Goal: Task Accomplishment & Management: Complete application form

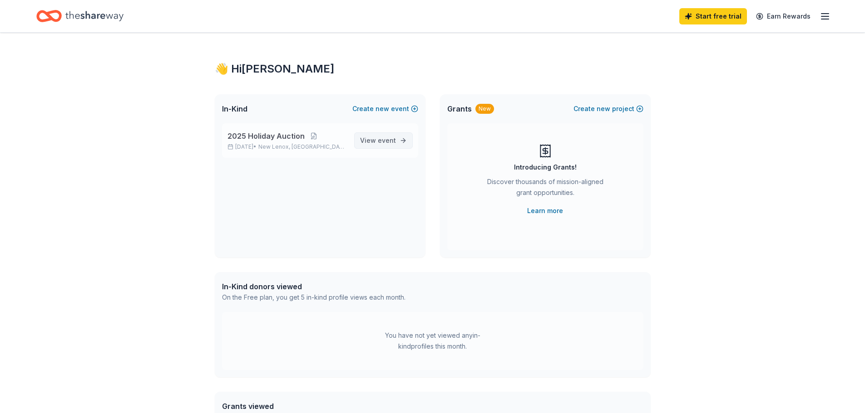
click at [390, 139] on span "event" at bounding box center [387, 141] width 18 height 8
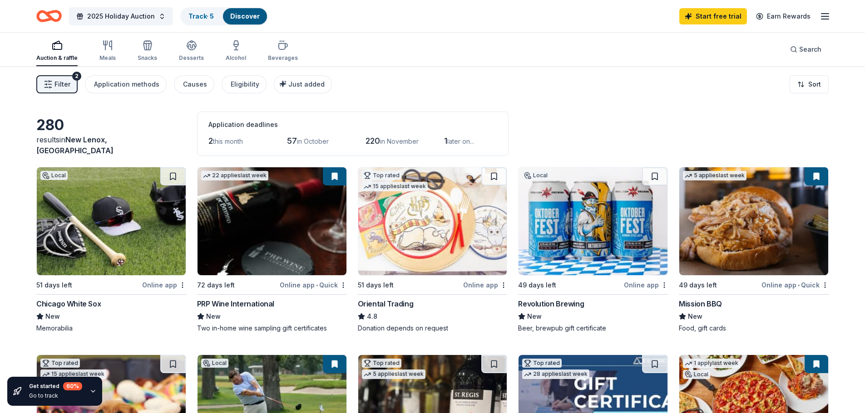
click at [53, 50] on icon "button" at bounding box center [57, 45] width 11 height 11
click at [238, 53] on div "Alcohol" at bounding box center [236, 51] width 20 height 22
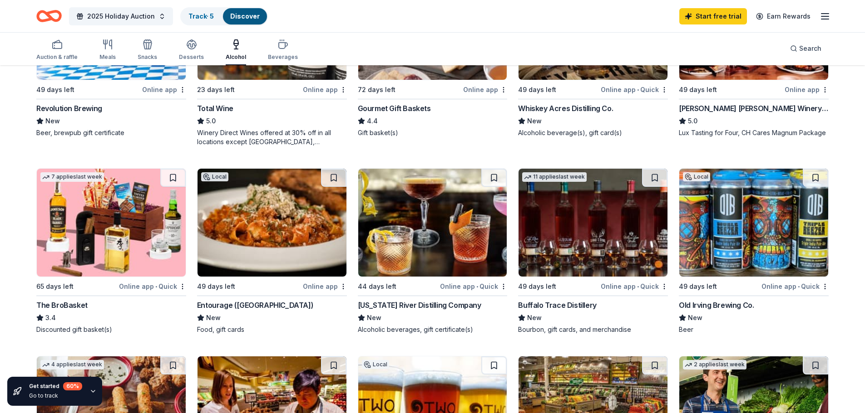
scroll to position [227, 0]
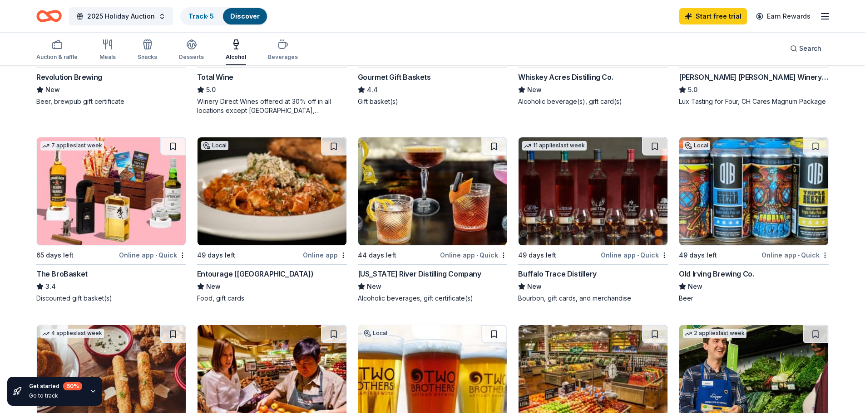
click at [406, 203] on img at bounding box center [432, 192] width 149 height 108
click at [577, 192] on img at bounding box center [592, 192] width 149 height 108
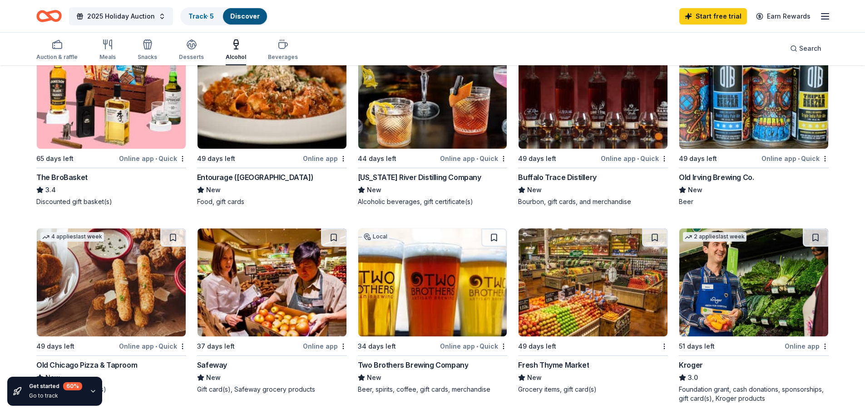
scroll to position [272, 0]
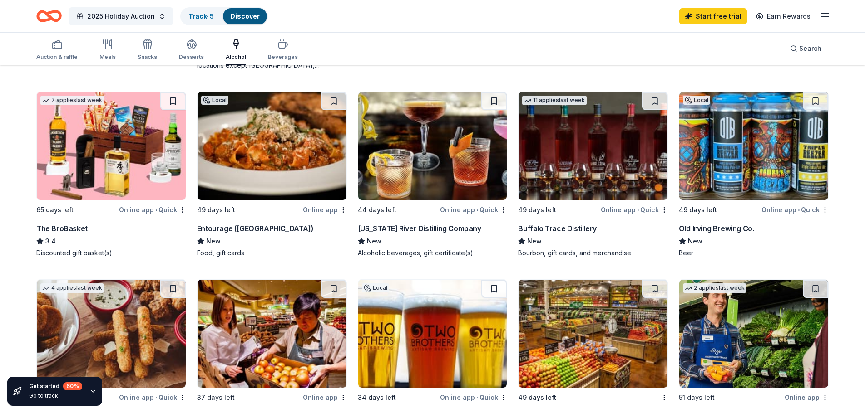
click at [712, 151] on img at bounding box center [753, 146] width 149 height 108
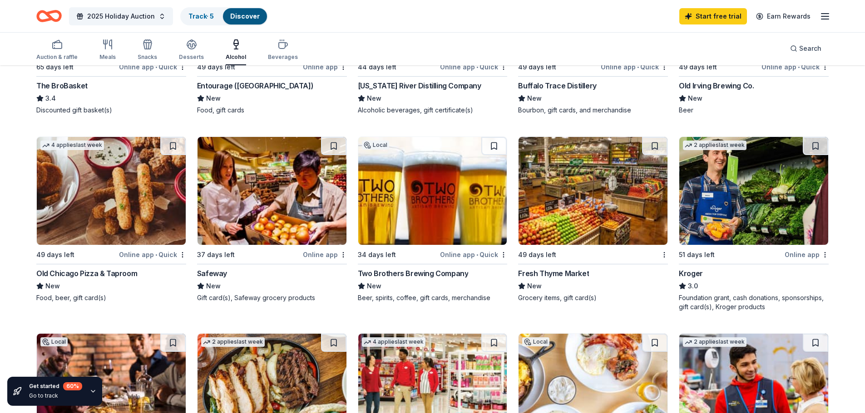
scroll to position [408, 0]
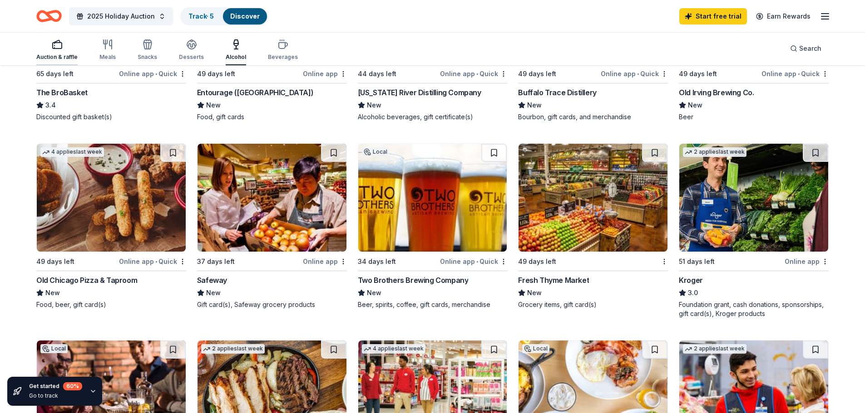
click at [61, 54] on div "Auction & raffle" at bounding box center [56, 57] width 41 height 7
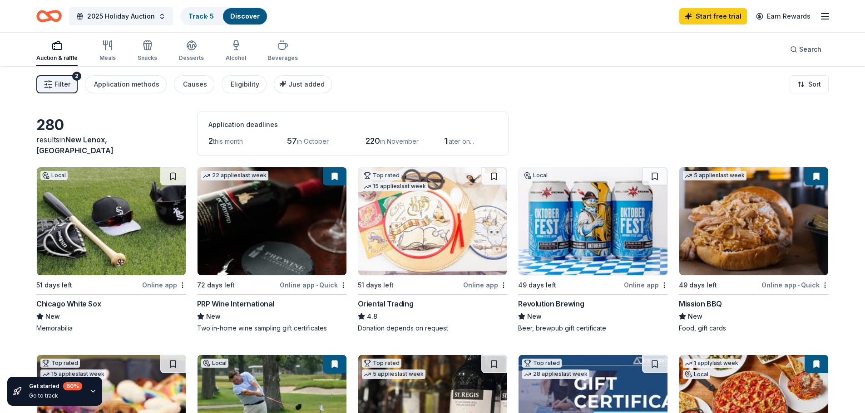
click at [274, 238] on img at bounding box center [271, 221] width 149 height 108
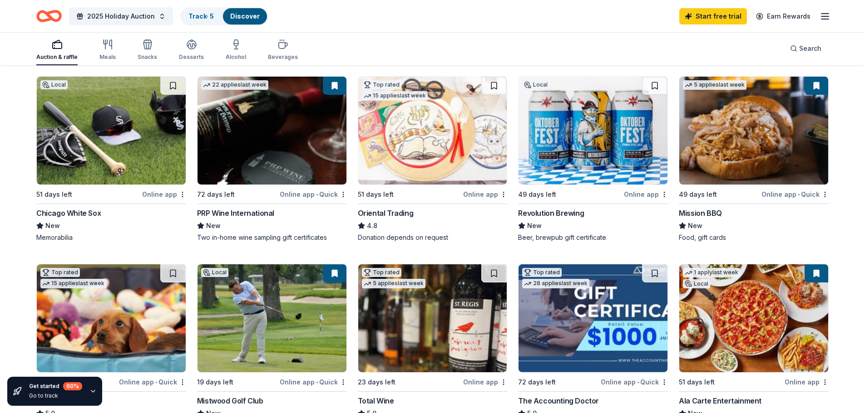
scroll to position [136, 0]
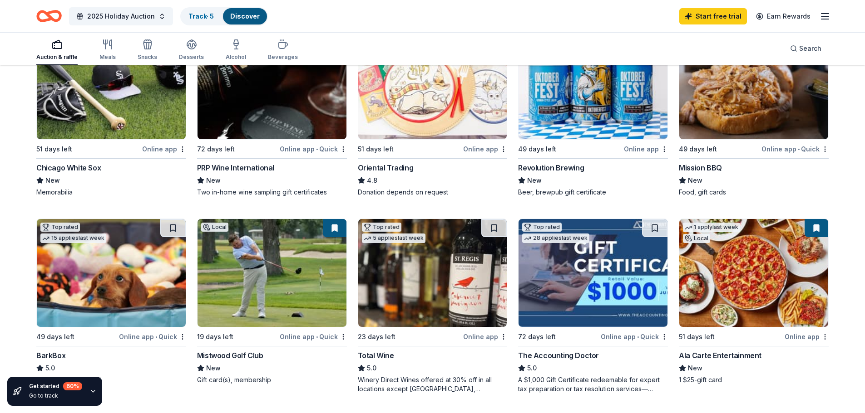
click at [416, 279] on img at bounding box center [432, 273] width 149 height 108
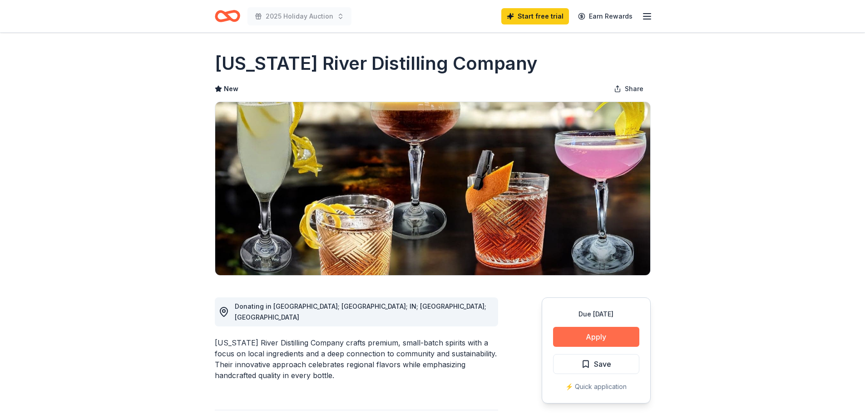
click at [608, 335] on button "Apply" at bounding box center [596, 337] width 86 height 20
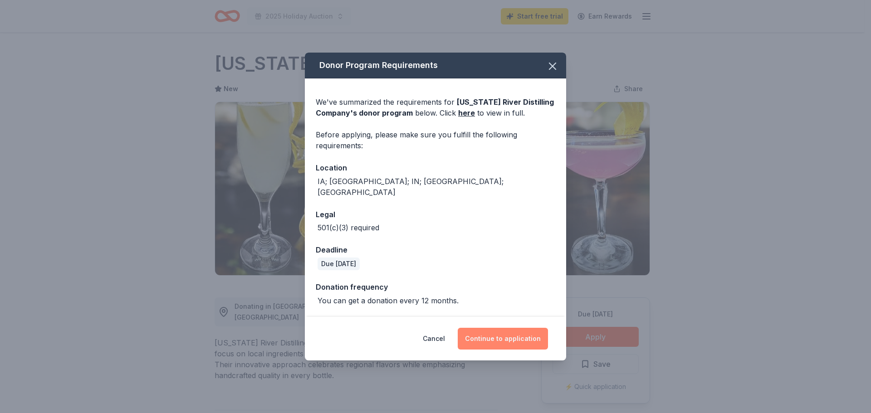
click at [528, 335] on button "Continue to application" at bounding box center [503, 339] width 90 height 22
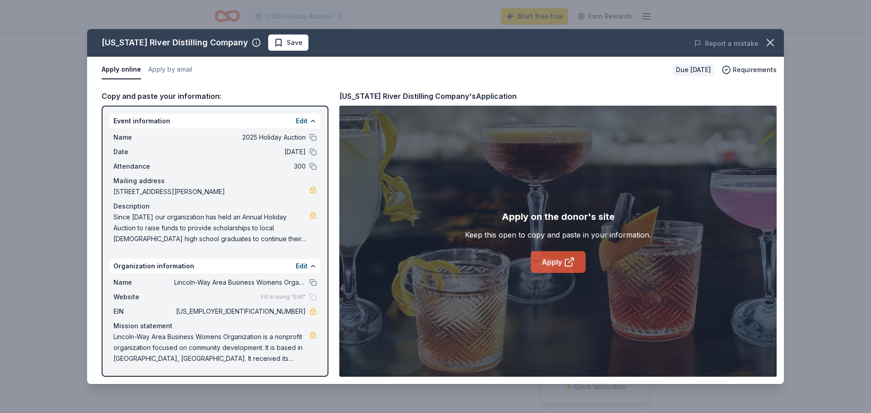
click at [563, 269] on link "Apply" at bounding box center [558, 262] width 55 height 22
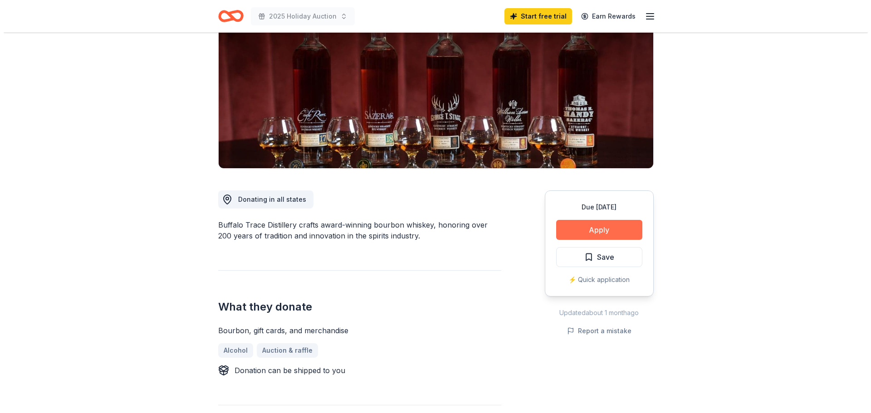
scroll to position [91, 0]
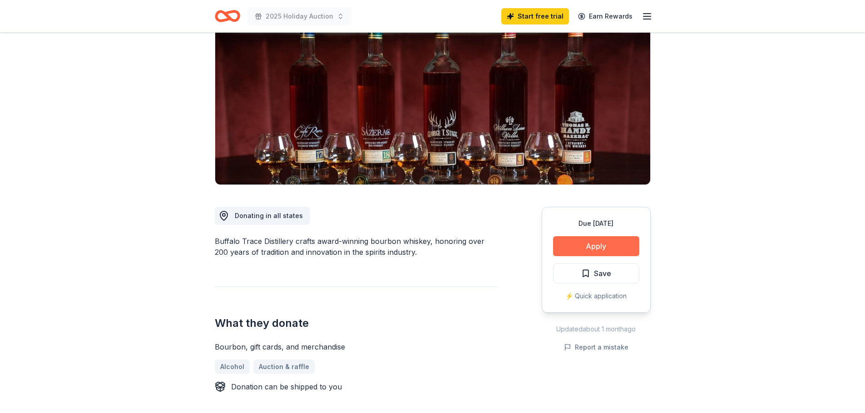
click at [597, 246] on button "Apply" at bounding box center [596, 246] width 86 height 20
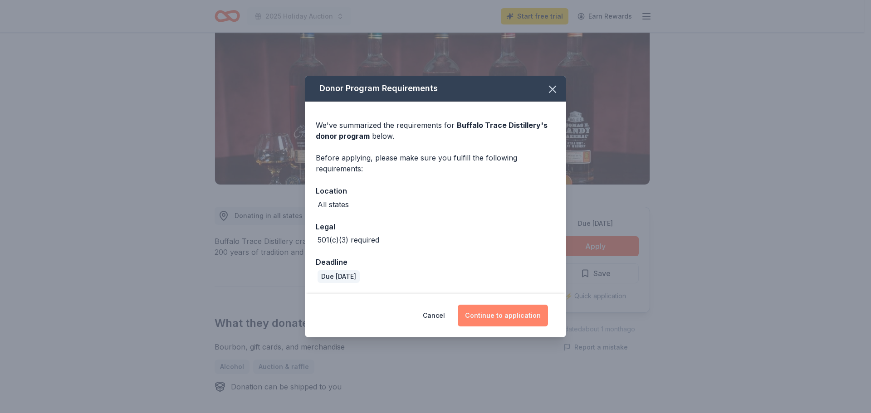
click at [521, 318] on button "Continue to application" at bounding box center [503, 316] width 90 height 22
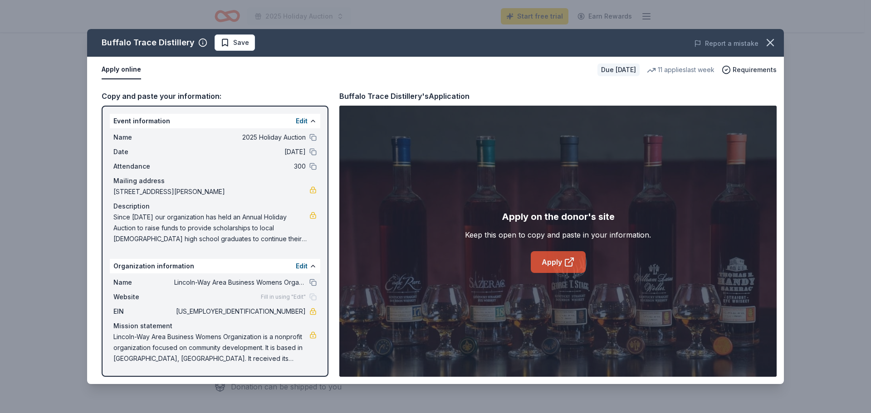
click at [563, 261] on link "Apply" at bounding box center [558, 262] width 55 height 22
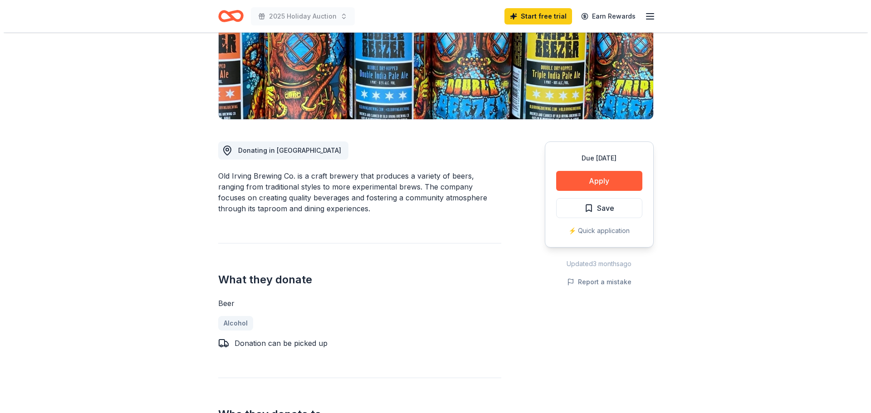
scroll to position [91, 0]
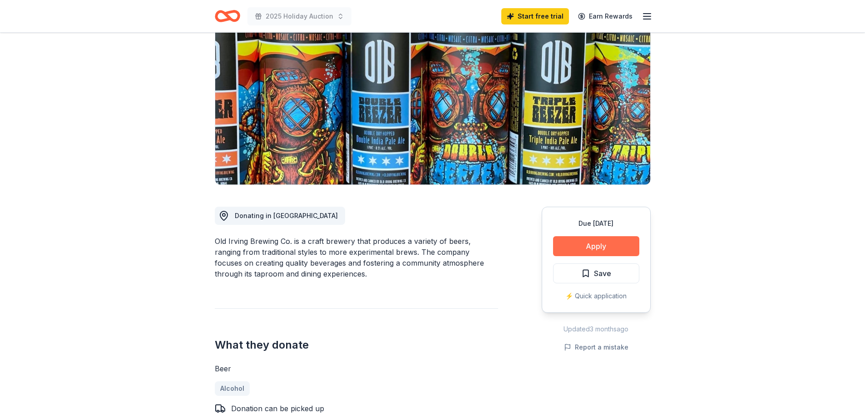
click at [586, 246] on button "Apply" at bounding box center [596, 246] width 86 height 20
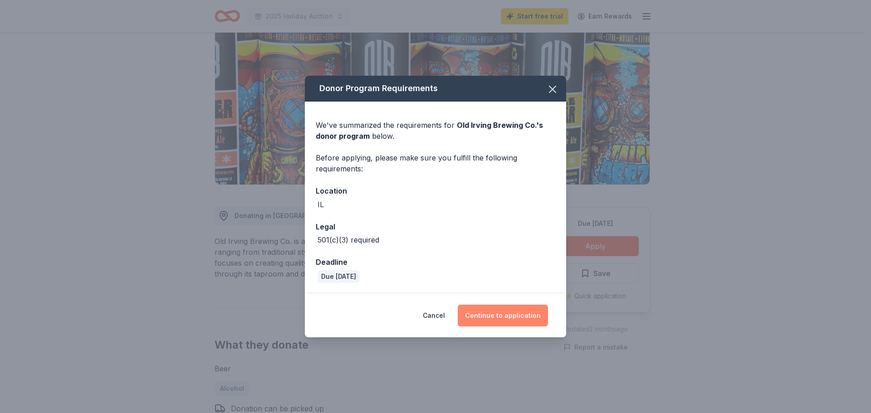
click at [501, 320] on button "Continue to application" at bounding box center [503, 316] width 90 height 22
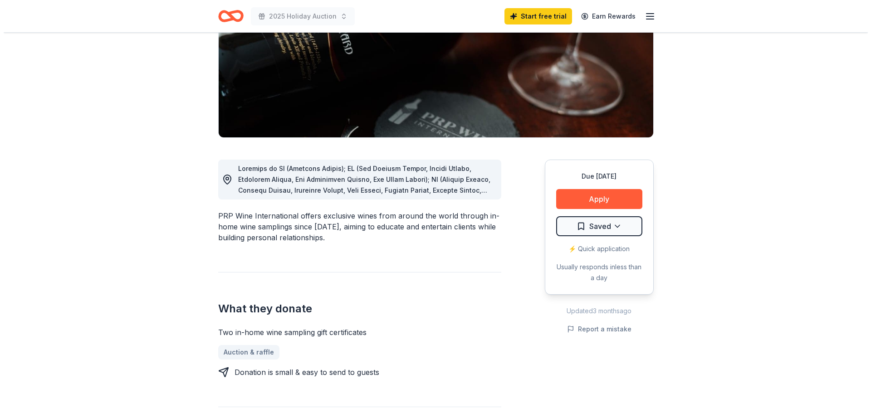
scroll to position [136, 0]
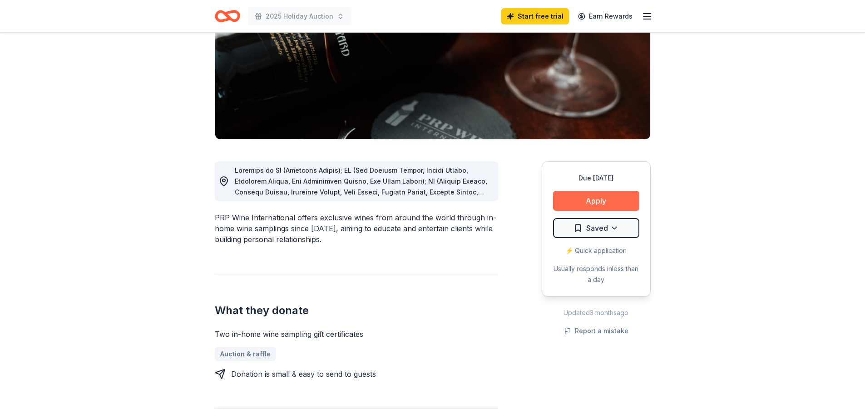
click at [580, 202] on button "Apply" at bounding box center [596, 201] width 86 height 20
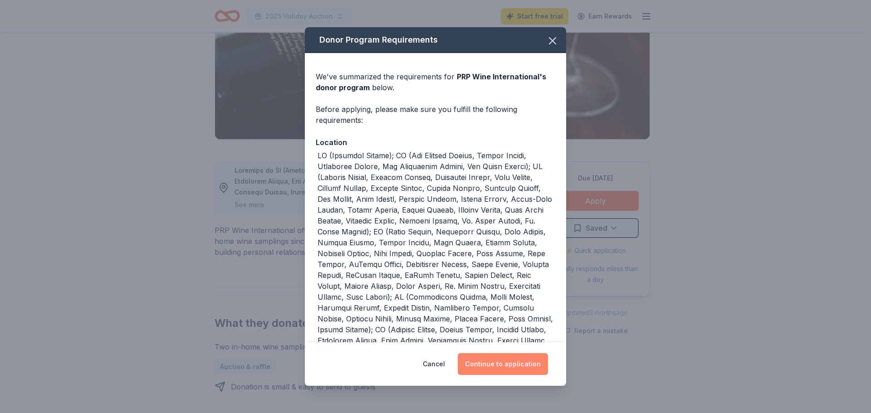
click at [512, 364] on button "Continue to application" at bounding box center [503, 365] width 90 height 22
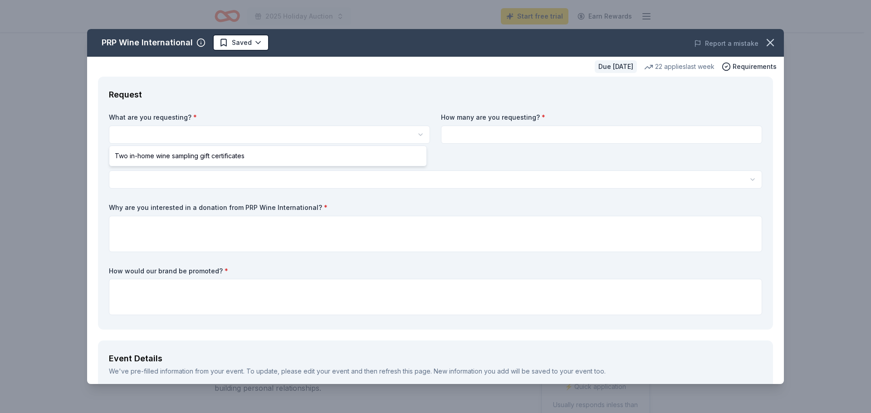
scroll to position [0, 0]
click at [416, 133] on html "2025 Holiday Auction Start free trial Earn Rewards Due [DATE] Share PRP Wine In…" at bounding box center [435, 206] width 871 height 413
select select "Two in-home wine sampling gift certificates"
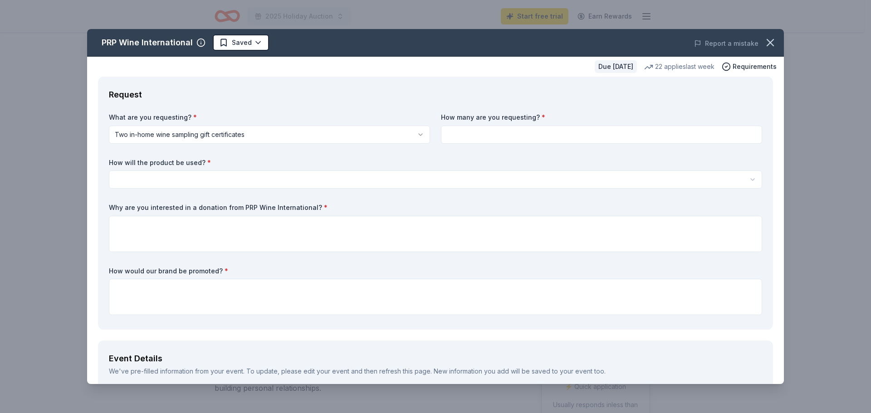
click at [471, 135] on input at bounding box center [601, 135] width 321 height 18
type input "2"
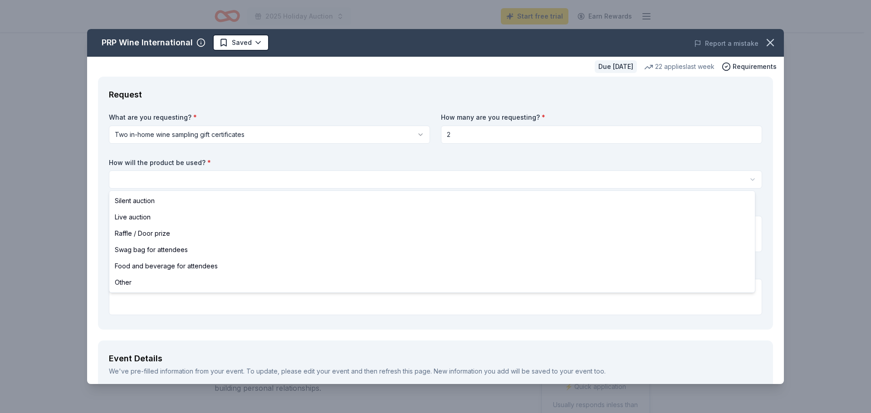
click at [312, 180] on html "2025 Holiday Auction Start free trial Earn Rewards Due [DATE] Share PRP Wine In…" at bounding box center [435, 206] width 871 height 413
select select "liveAuction"
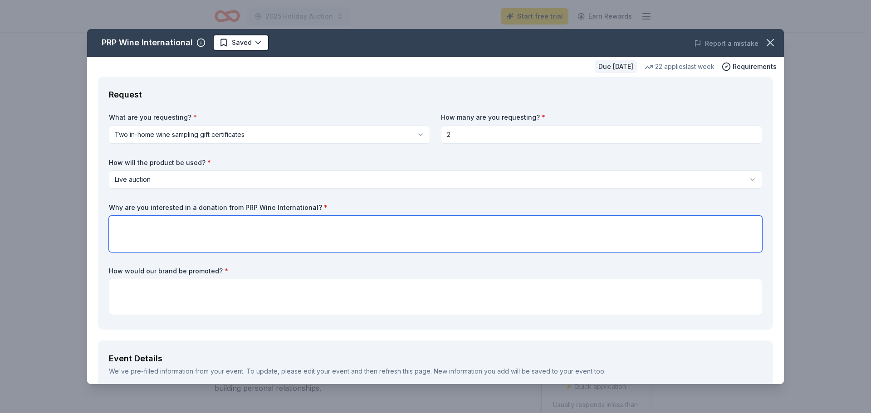
click at [260, 225] on textarea at bounding box center [436, 234] width 654 height 36
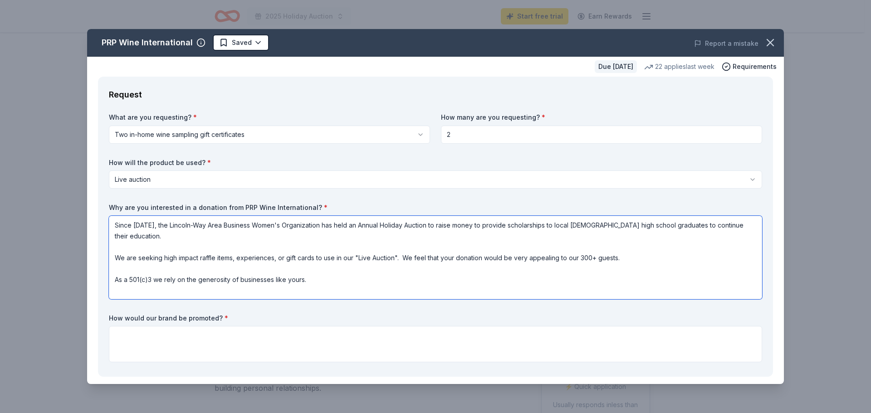
click at [620, 246] on textarea "Since [DATE], the Lincoln-Way Area Business Women's Organization has held an An…" at bounding box center [436, 258] width 654 height 84
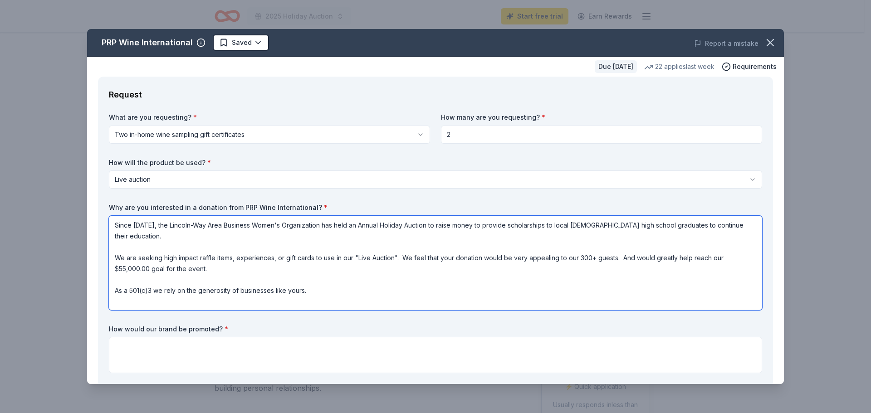
type textarea "Since [DATE], the Lincoln-Way Area Business Women's Organization has held an An…"
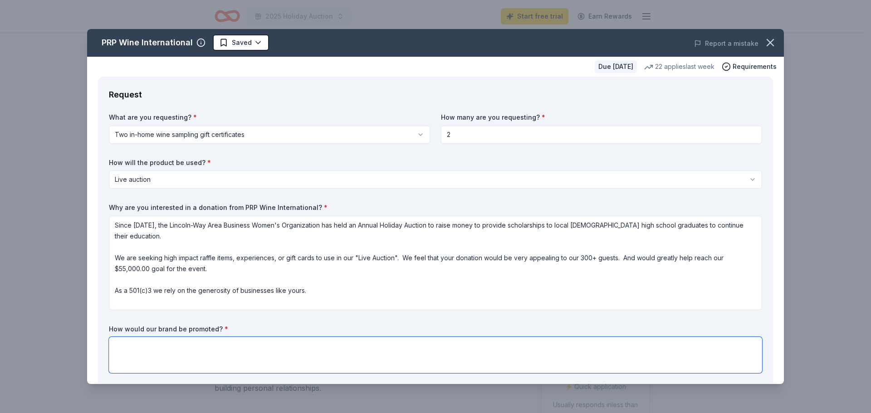
click at [112, 342] on textarea at bounding box center [436, 355] width 654 height 36
type textarea "T"
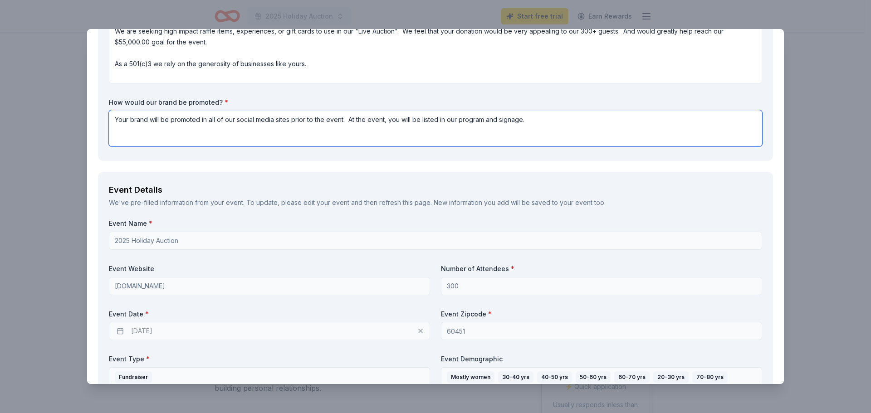
scroll to position [272, 0]
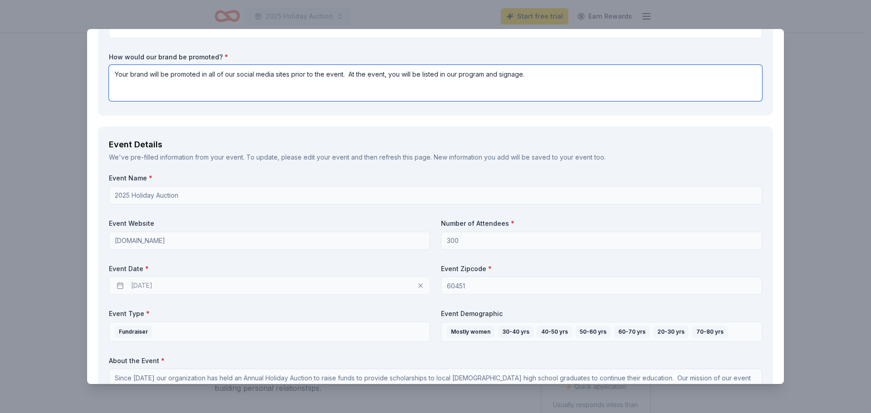
type textarea "Your brand will be promoted in all of our social media sites prior to the event…"
click at [121, 287] on div "[DATE]" at bounding box center [269, 286] width 321 height 18
click at [115, 284] on div "[DATE]" at bounding box center [269, 286] width 321 height 18
click at [117, 285] on div "[DATE]" at bounding box center [269, 286] width 321 height 18
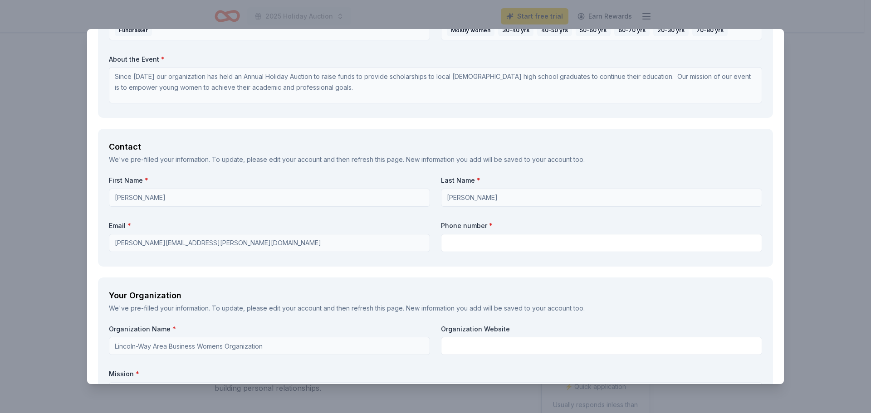
scroll to position [590, 0]
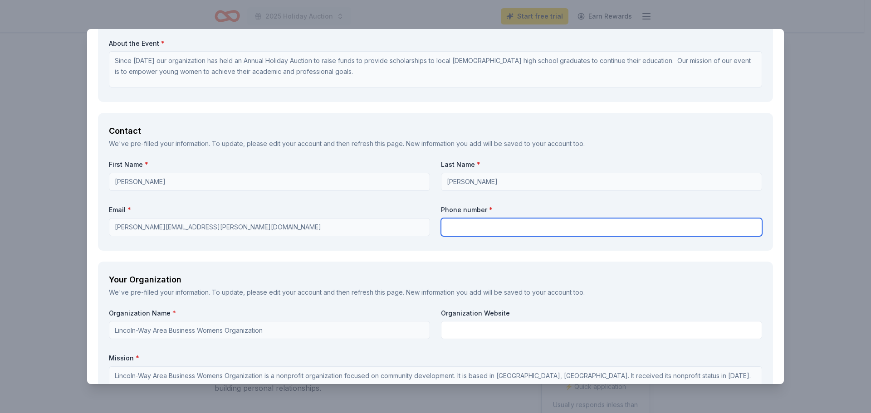
click at [497, 224] on input "text" at bounding box center [601, 227] width 321 height 18
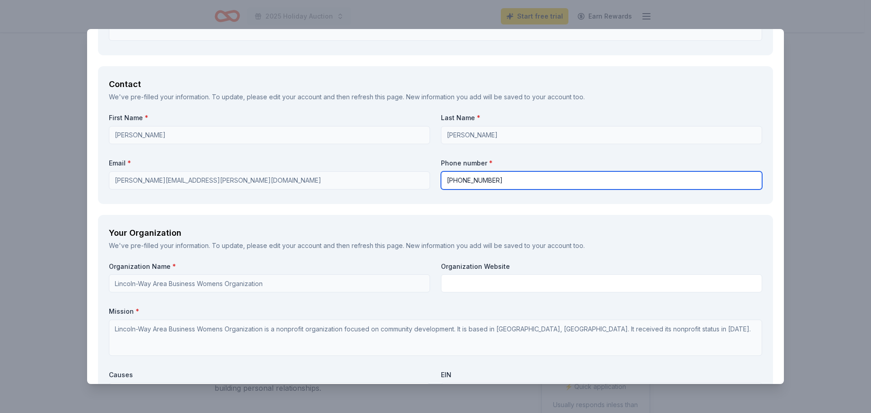
scroll to position [681, 0]
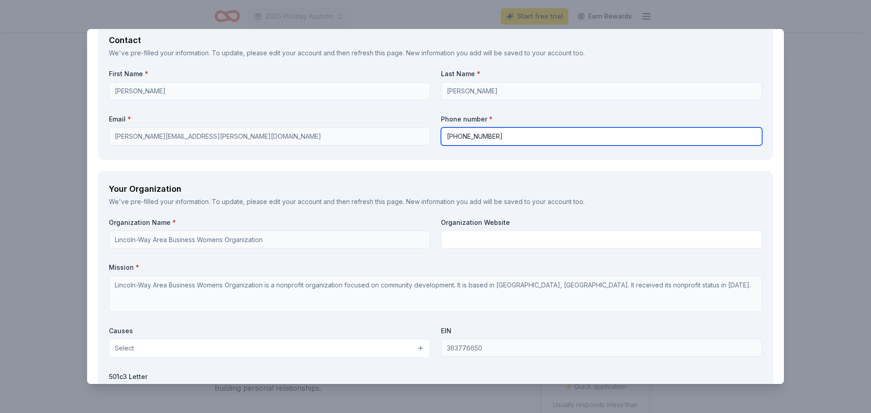
type input "[PHONE_NUMBER]"
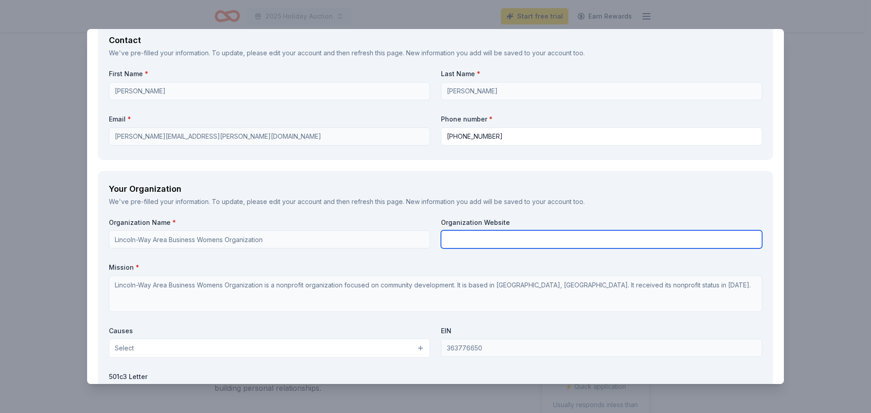
click at [453, 243] on input "text" at bounding box center [601, 240] width 321 height 18
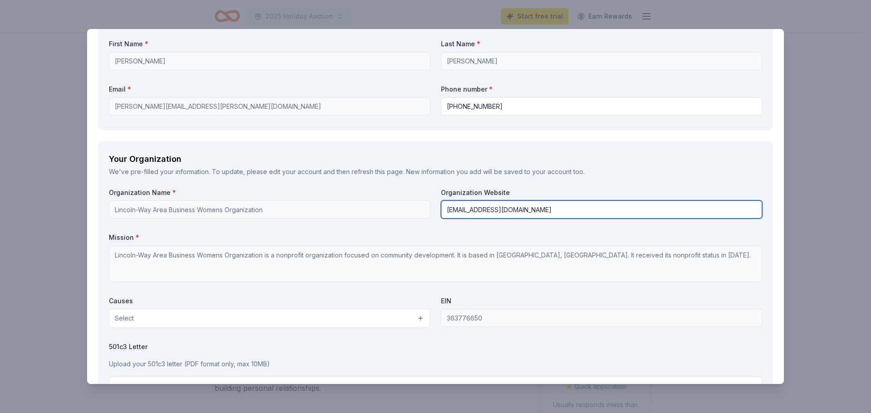
scroll to position [726, 0]
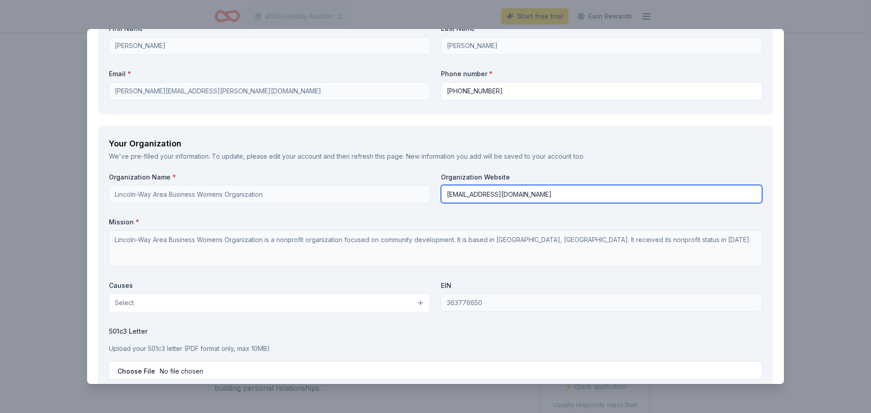
type input "[EMAIL_ADDRESS][DOMAIN_NAME]"
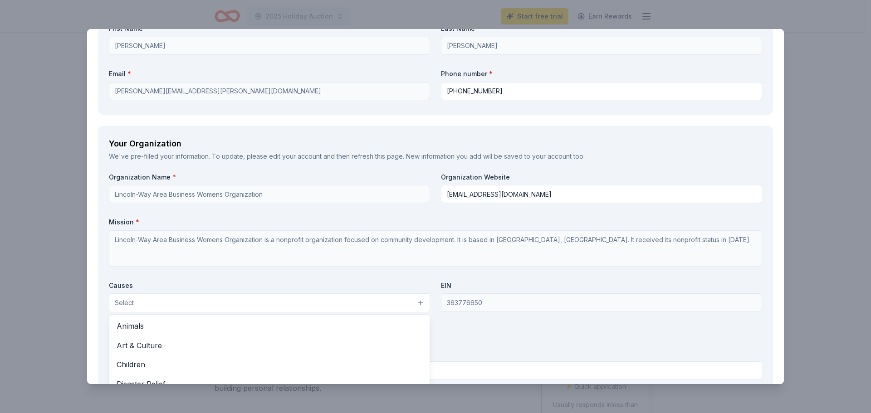
click at [420, 303] on button "Select" at bounding box center [269, 303] width 321 height 19
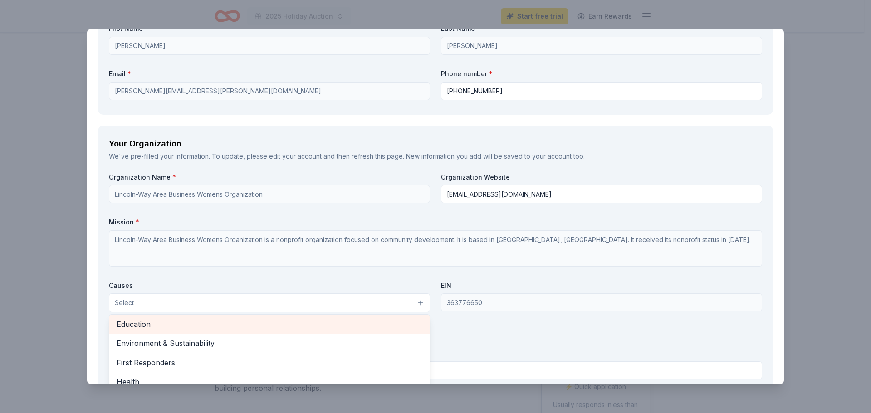
click at [228, 325] on span "Education" at bounding box center [270, 325] width 306 height 12
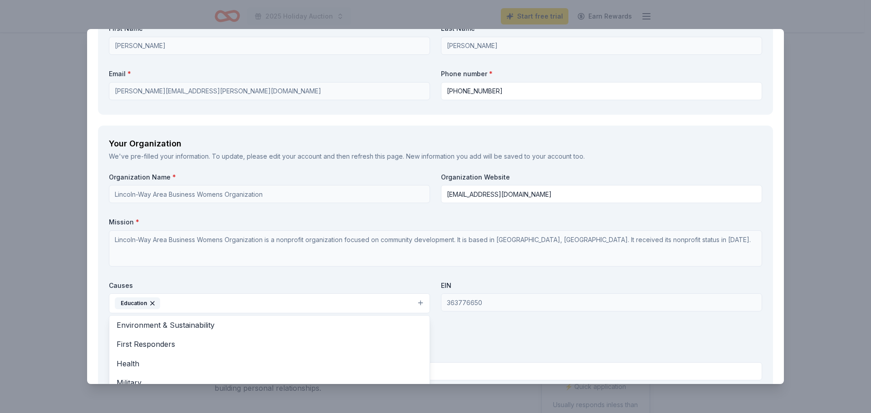
scroll to position [60, 0]
click at [495, 342] on div "Organization Name * Lincoln-Way Area Business Womens Organization Organization …" at bounding box center [436, 279] width 654 height 212
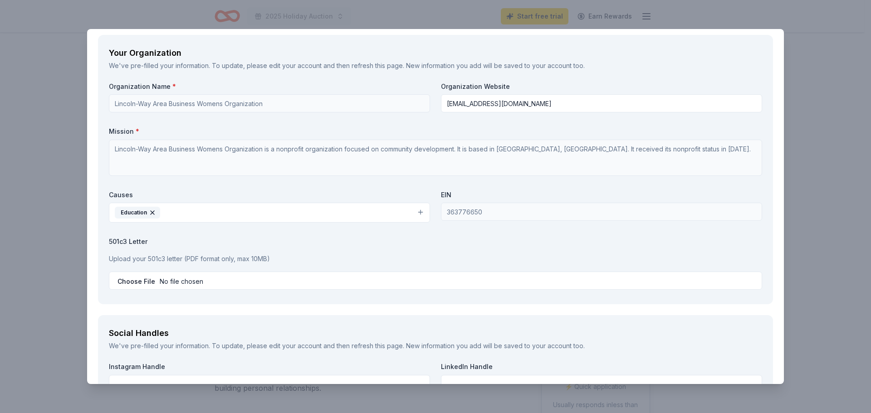
scroll to position [823, 0]
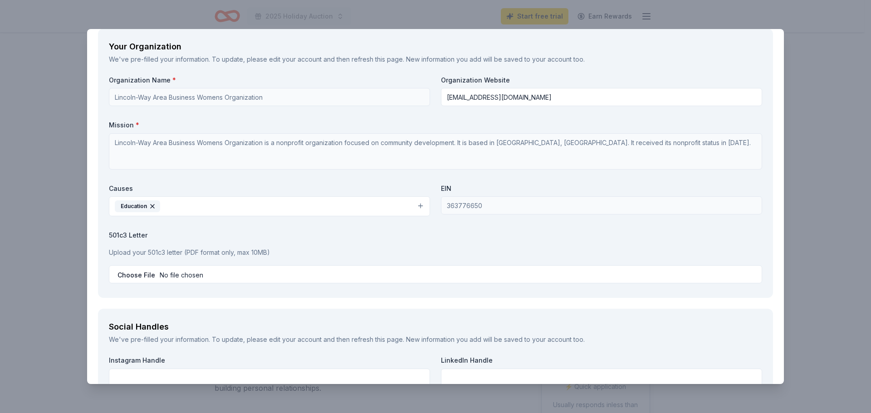
type input "C:\fakepath\Scan_20250915_090712 (1).pdf"
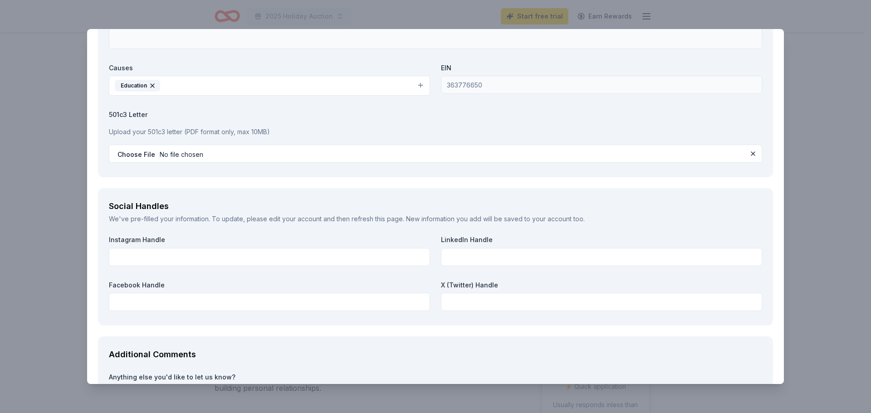
scroll to position [959, 0]
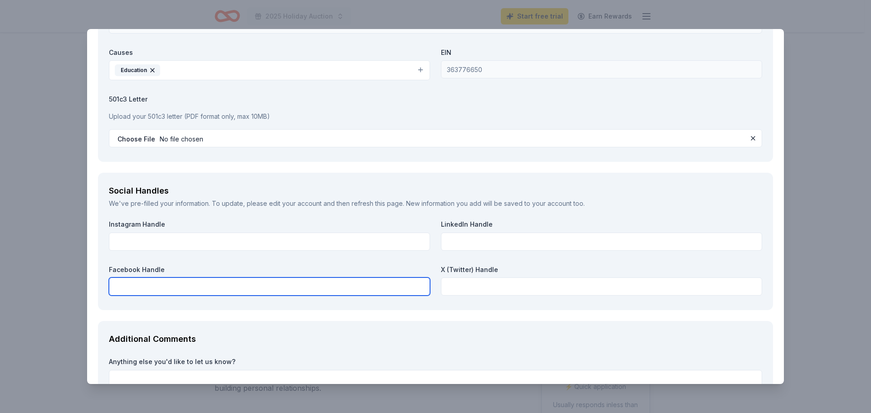
click at [363, 290] on input "text" at bounding box center [269, 287] width 321 height 18
type input "LWABWO"
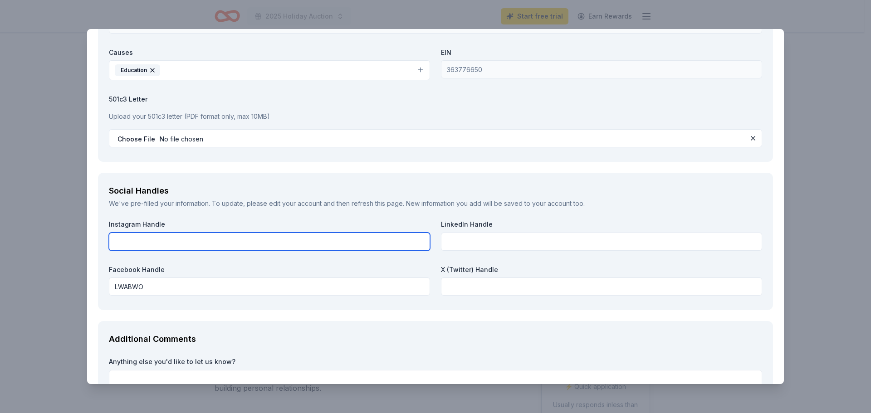
click at [325, 236] on input "text" at bounding box center [269, 242] width 321 height 18
type input "LWABWO"
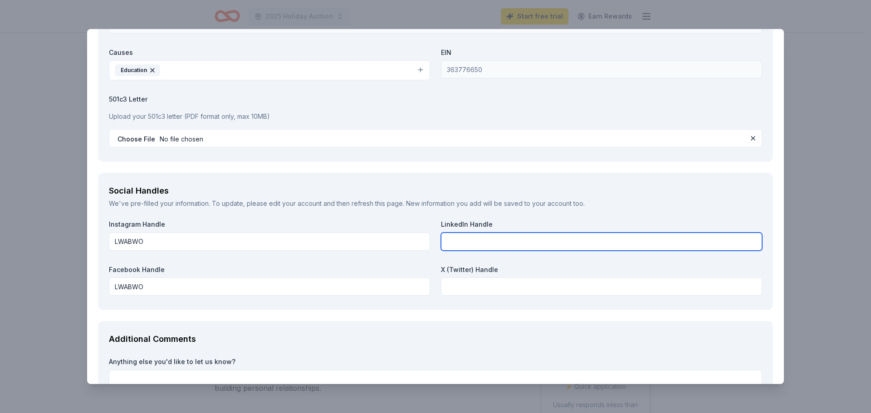
click at [465, 246] on input "text" at bounding box center [601, 242] width 321 height 18
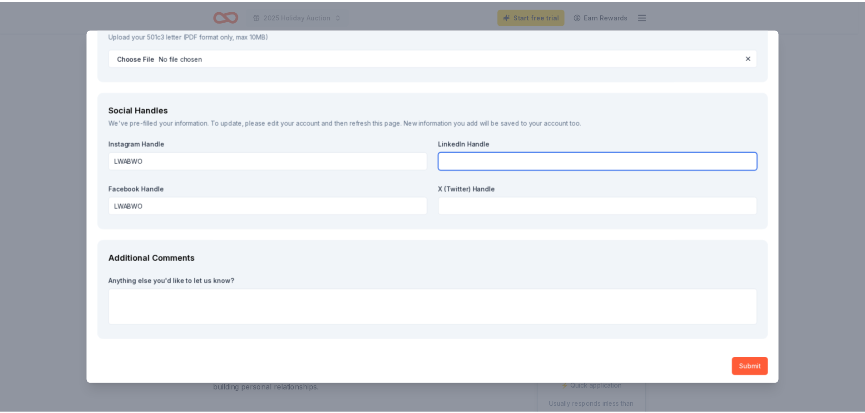
scroll to position [1043, 0]
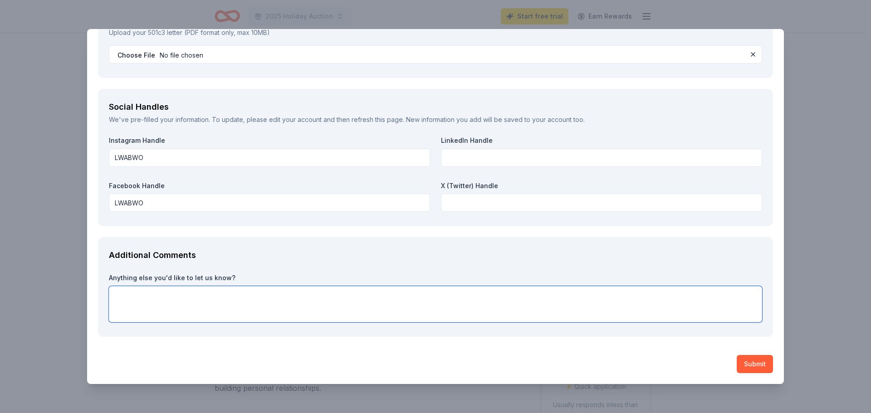
click at [192, 295] on textarea at bounding box center [436, 304] width 654 height 36
type textarea "Thank you for considering our request. [PERSON_NAME]"
click at [747, 365] on button "Submit" at bounding box center [755, 364] width 36 height 18
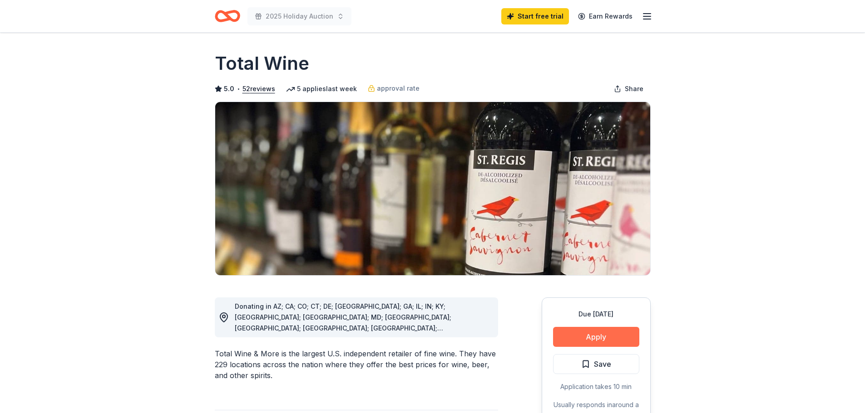
click at [579, 335] on button "Apply" at bounding box center [596, 337] width 86 height 20
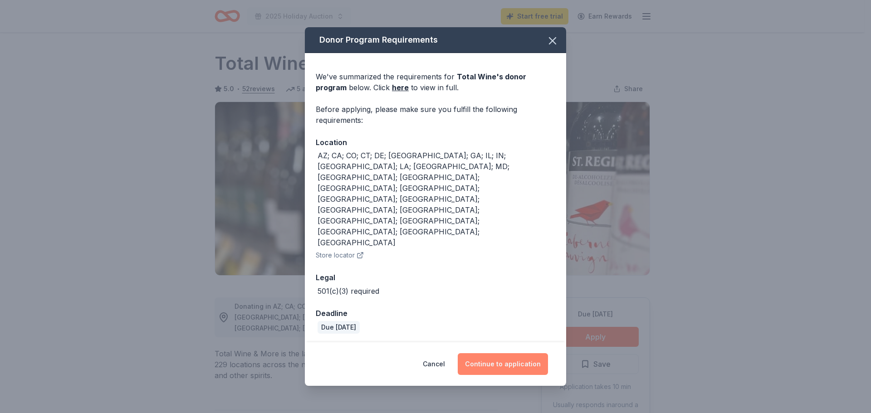
click at [521, 354] on button "Continue to application" at bounding box center [503, 365] width 90 height 22
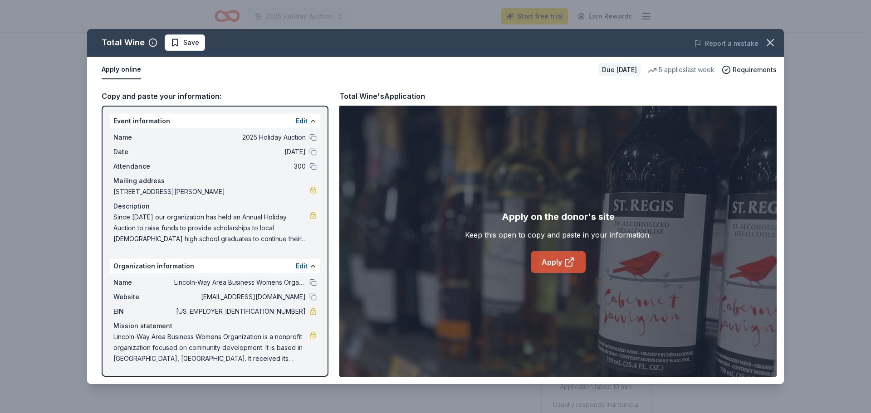
click at [559, 262] on link "Apply" at bounding box center [558, 262] width 55 height 22
